Goal: Transaction & Acquisition: Purchase product/service

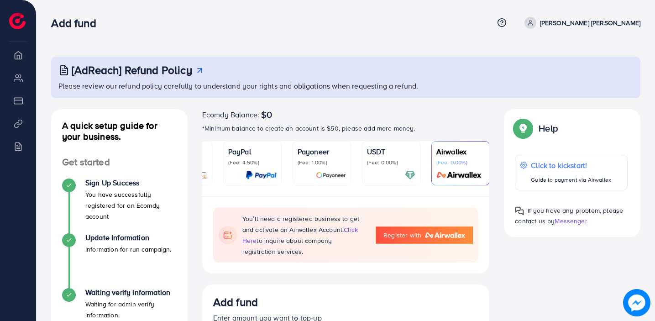
click at [411, 173] on img at bounding box center [410, 175] width 11 height 11
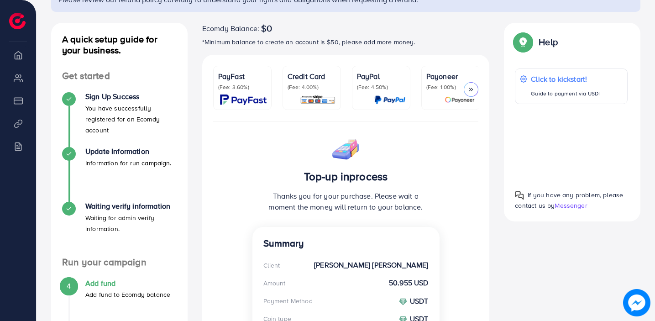
scroll to position [262, 0]
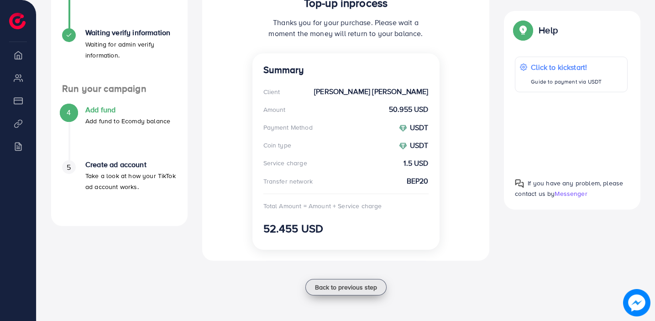
click at [349, 281] on button "Back to previous step" at bounding box center [346, 287] width 81 height 16
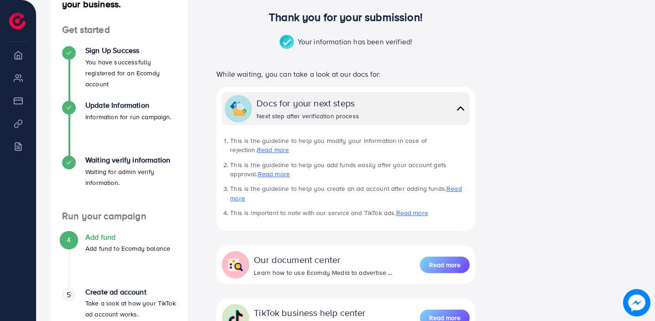
scroll to position [221, 0]
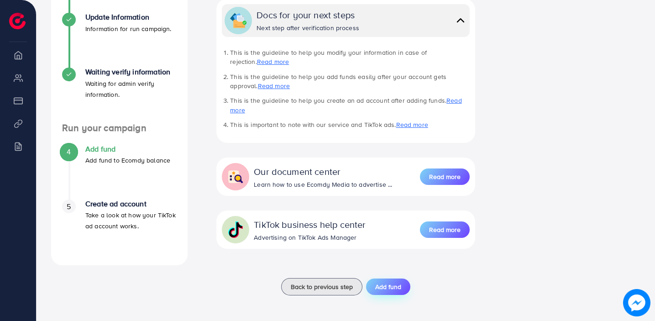
click at [387, 294] on button "Add fund" at bounding box center [388, 287] width 44 height 16
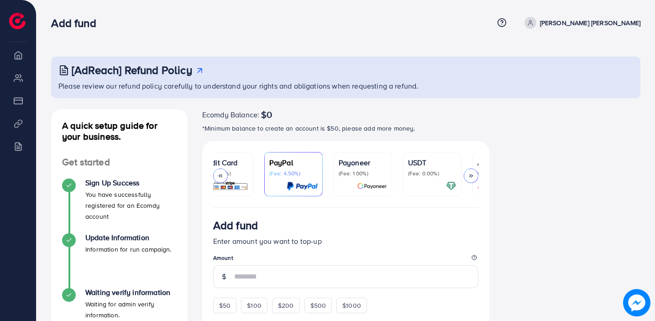
scroll to position [0, 140]
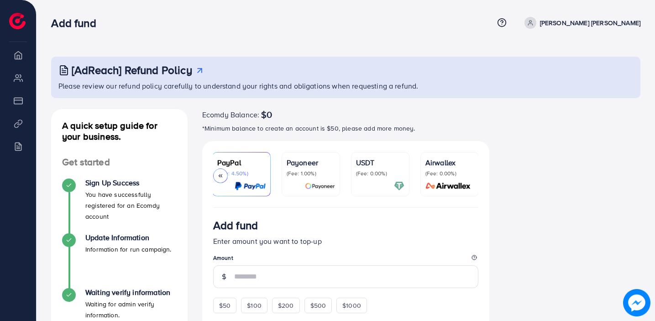
click at [357, 172] on p "(Fee: 0.00%)" at bounding box center [380, 173] width 48 height 7
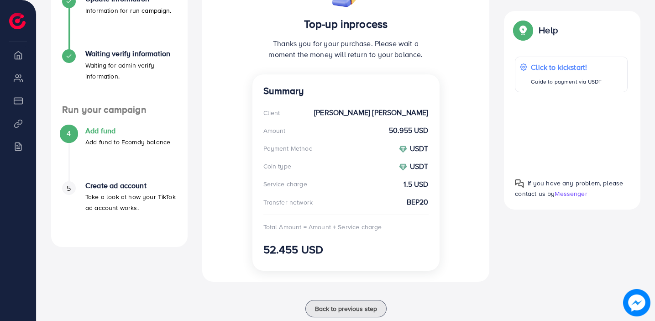
scroll to position [263, 0]
